Goal: Information Seeking & Learning: Learn about a topic

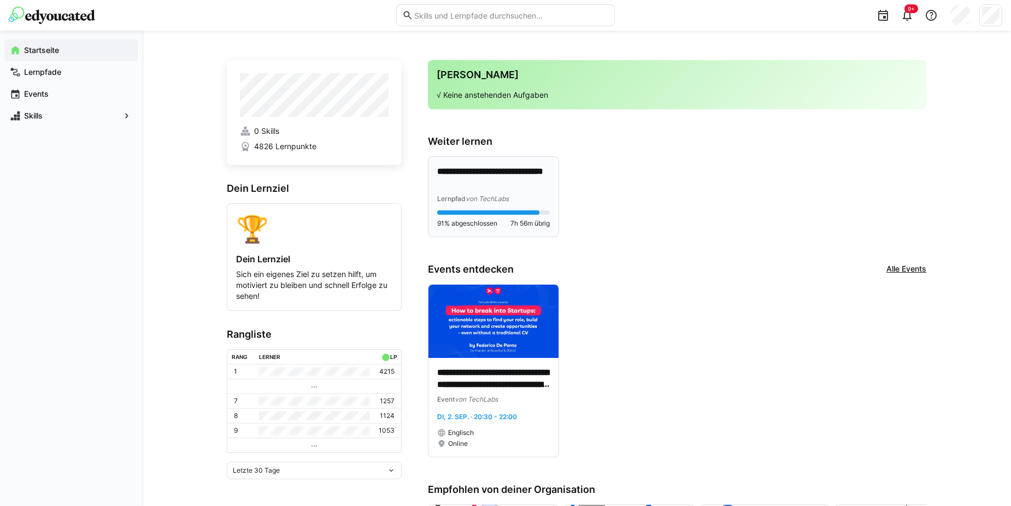
click at [528, 187] on p "**********" at bounding box center [493, 178] width 113 height 25
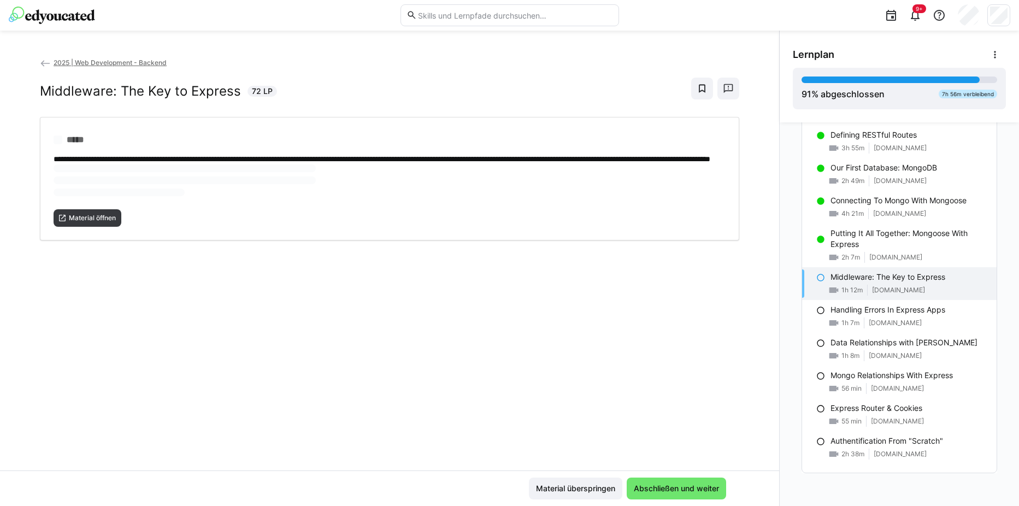
scroll to position [1105, 0]
click at [103, 186] on span "Material öffnen" at bounding box center [92, 182] width 49 height 9
